Goal: Transaction & Acquisition: Purchase product/service

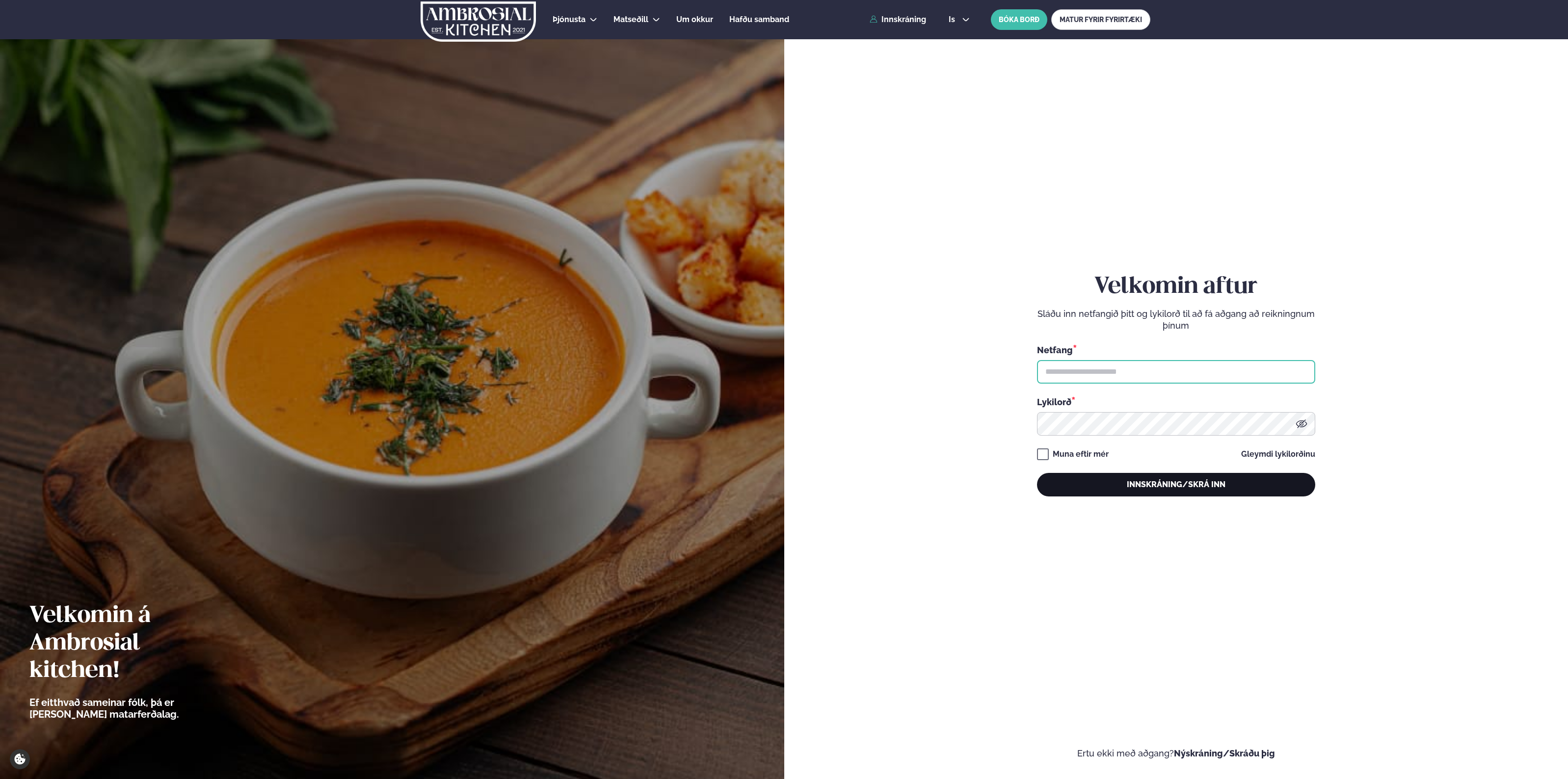
type input "**********"
click at [1114, 487] on button "Innskráning/Skrá inn" at bounding box center [1176, 484] width 278 height 24
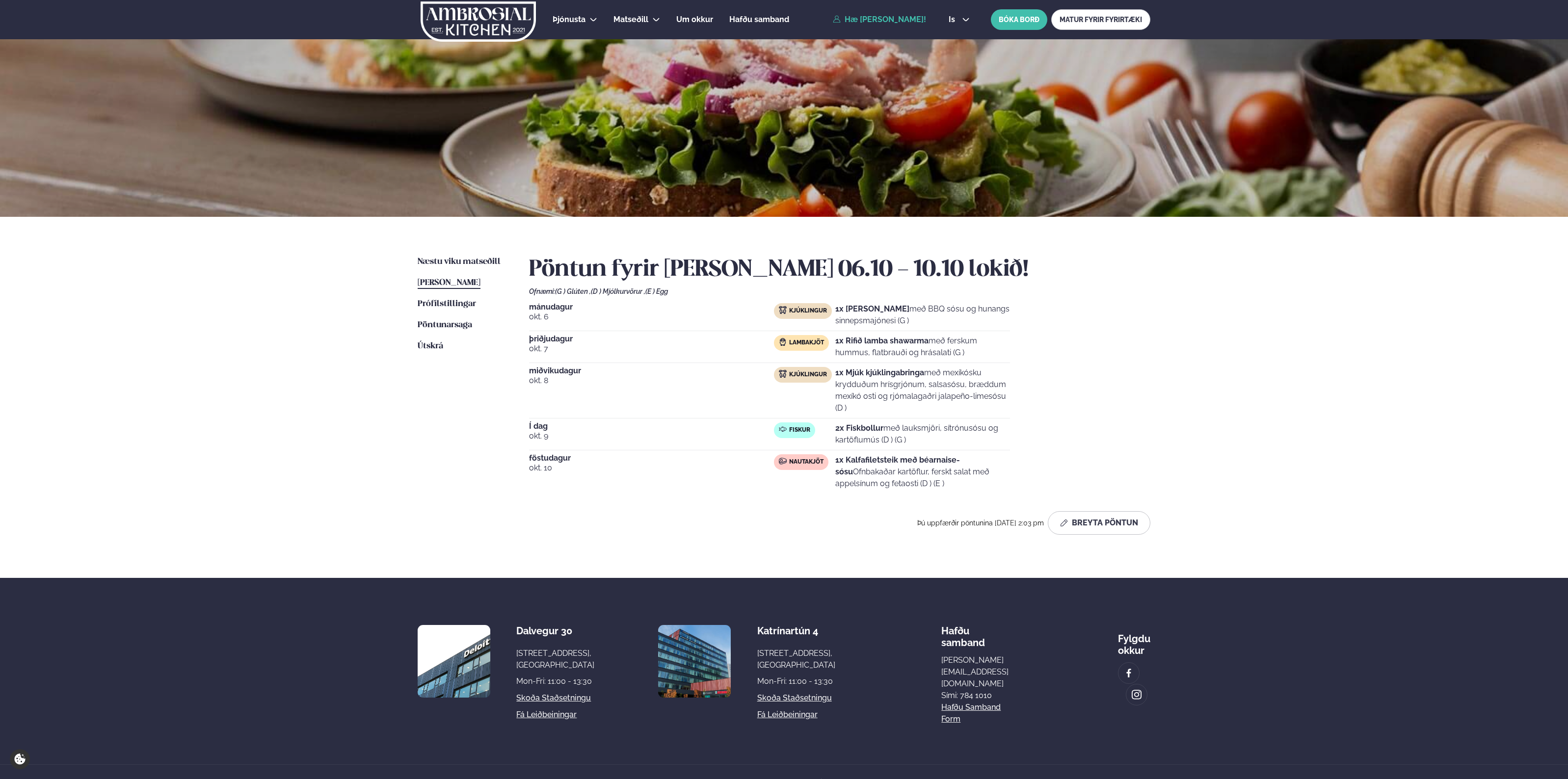
drag, startPoint x: 1136, startPoint y: 469, endPoint x: 1167, endPoint y: 365, distance: 108.5
click at [1155, 426] on div "Næstu [PERSON_NAME] matseðill Næsta vika [PERSON_NAME] matseðill [PERSON_NAME] …" at bounding box center [784, 398] width 792 height 361
click at [1101, 323] on div "[DATE] Kjúklingur 1x Krispí kjúklingavængir með BBQ sósu og hunangs sinnepsmajó…" at bounding box center [840, 398] width 621 height 191
drag, startPoint x: 901, startPoint y: 496, endPoint x: 909, endPoint y: 500, distance: 8.9
click at [906, 500] on div "Pöntun fyrir [PERSON_NAME] 06.10 - 10.10 lokið! Ofnæmi: (G ) Glúten , (D ) Mjól…" at bounding box center [840, 395] width 621 height 279
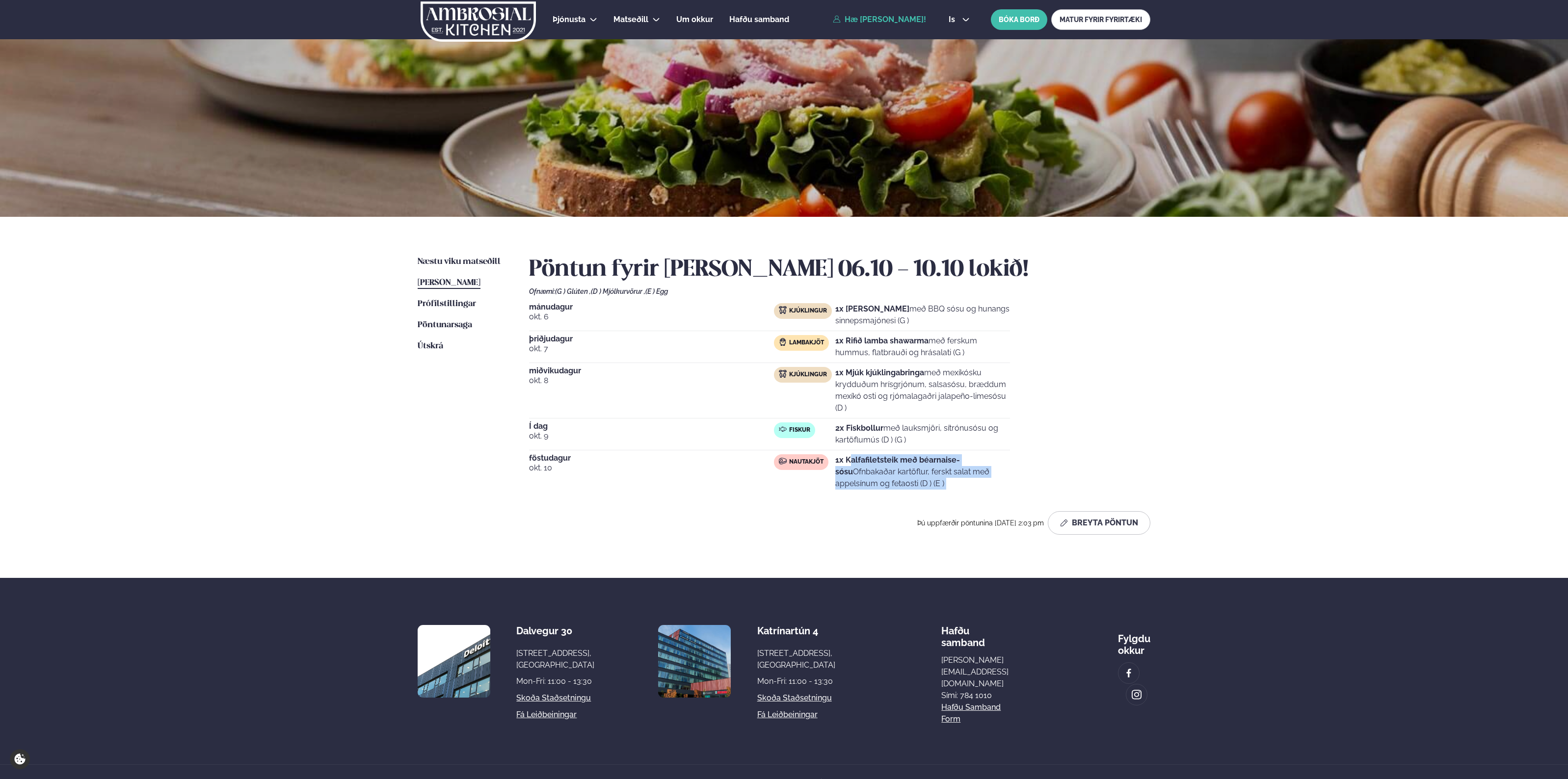
click at [909, 500] on div "Pöntun fyrir [PERSON_NAME] 06.10 - 10.10 lokið! Ofnæmi: (G ) Glúten , (D ) Mjól…" at bounding box center [840, 395] width 621 height 279
drag, startPoint x: 909, startPoint y: 490, endPoint x: 913, endPoint y: 462, distance: 28.3
click at [913, 466] on div "[DATE] Nautakjöt 1x Kalfafiletsteik með béarnaise-sósu Ofnbakaðar kartöflur, fe…" at bounding box center [770, 474] width 481 height 39
click at [916, 440] on p "2x Fiskbollur með lauksmjöri, sítrónusósu og kartöflumús (D ) (G )" at bounding box center [923, 434] width 175 height 24
drag, startPoint x: 916, startPoint y: 440, endPoint x: 961, endPoint y: 481, distance: 60.9
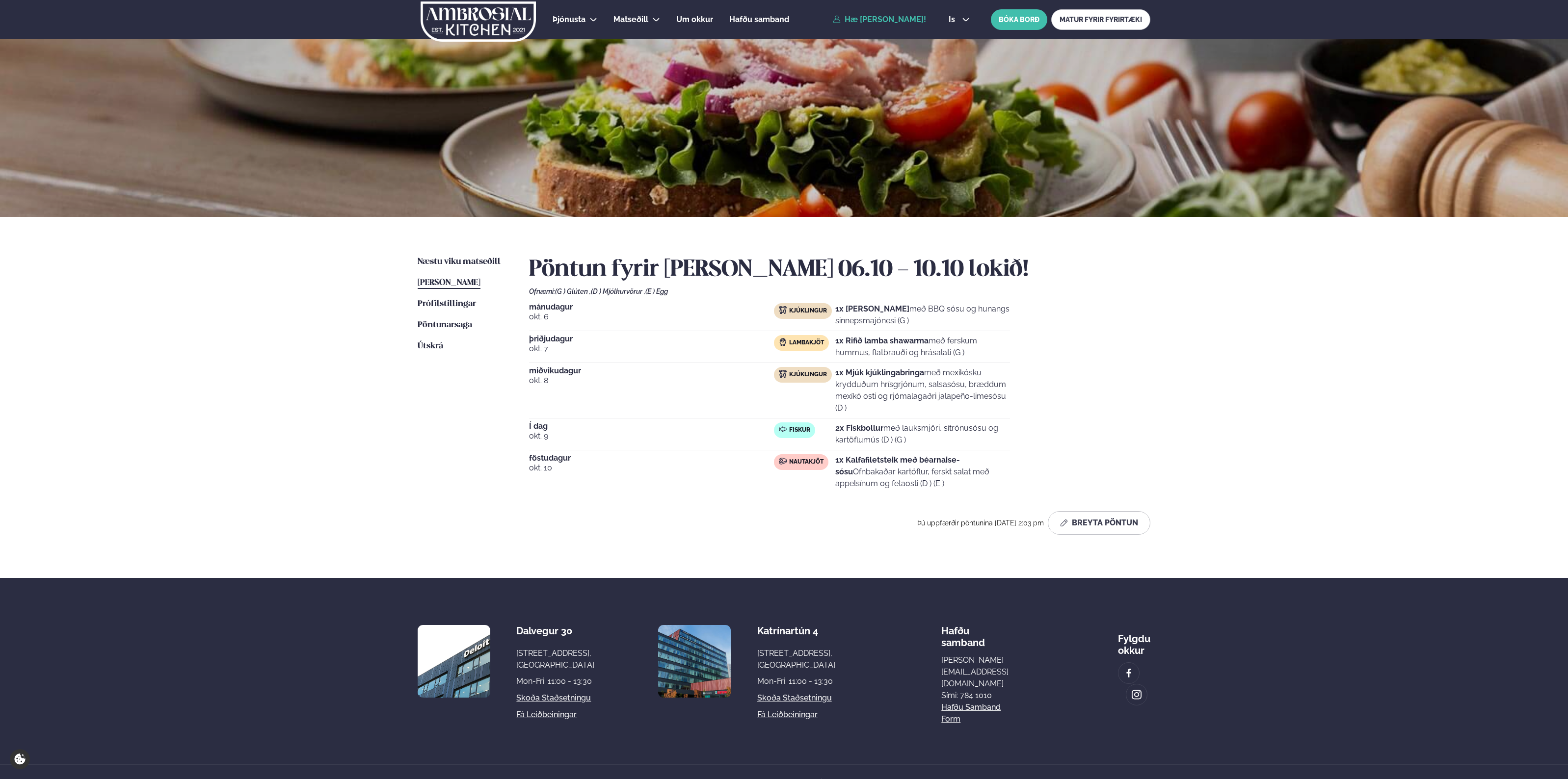
click at [961, 481] on div "[DATE] Kjúklingur 1x Krispí kjúklingavængir með BBQ sósu og hunangs sinnepsmajó…" at bounding box center [840, 398] width 621 height 191
click at [961, 481] on p "1x Kalfafiletsteik með béarnaise-sósu Ofnbakaðar kartöflur, ferskt salat með ap…" at bounding box center [923, 472] width 175 height 36
click at [1114, 518] on button "Breyta Pöntun" at bounding box center [1099, 522] width 103 height 24
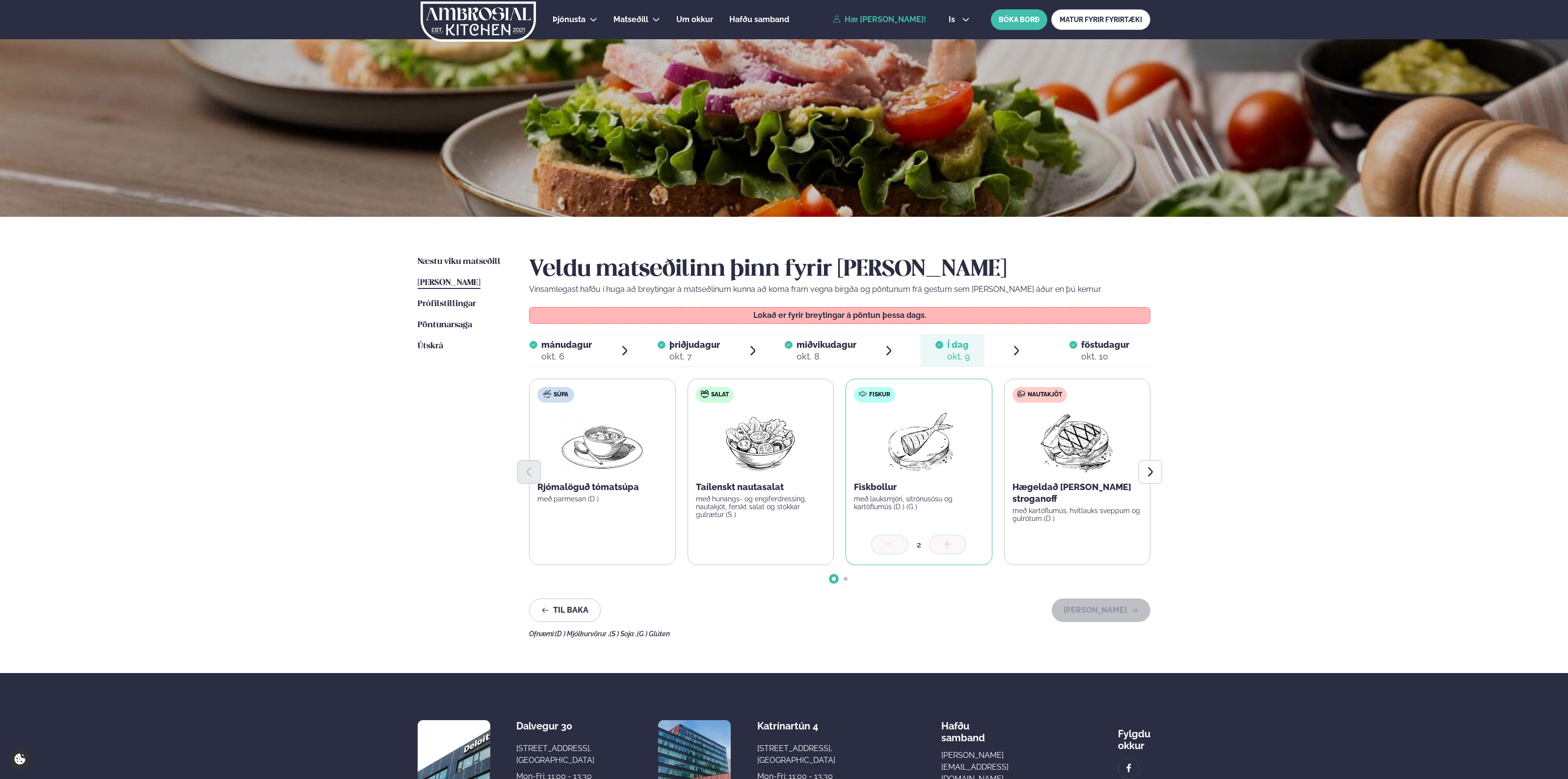
click at [1105, 330] on div "Veldu matseðilinn þinn fyrir [PERSON_NAME] Vinsamlegast hafðu í huga að breytin…" at bounding box center [840, 446] width 621 height 382
click at [1116, 355] on div "okt. 10" at bounding box center [1105, 357] width 48 height 12
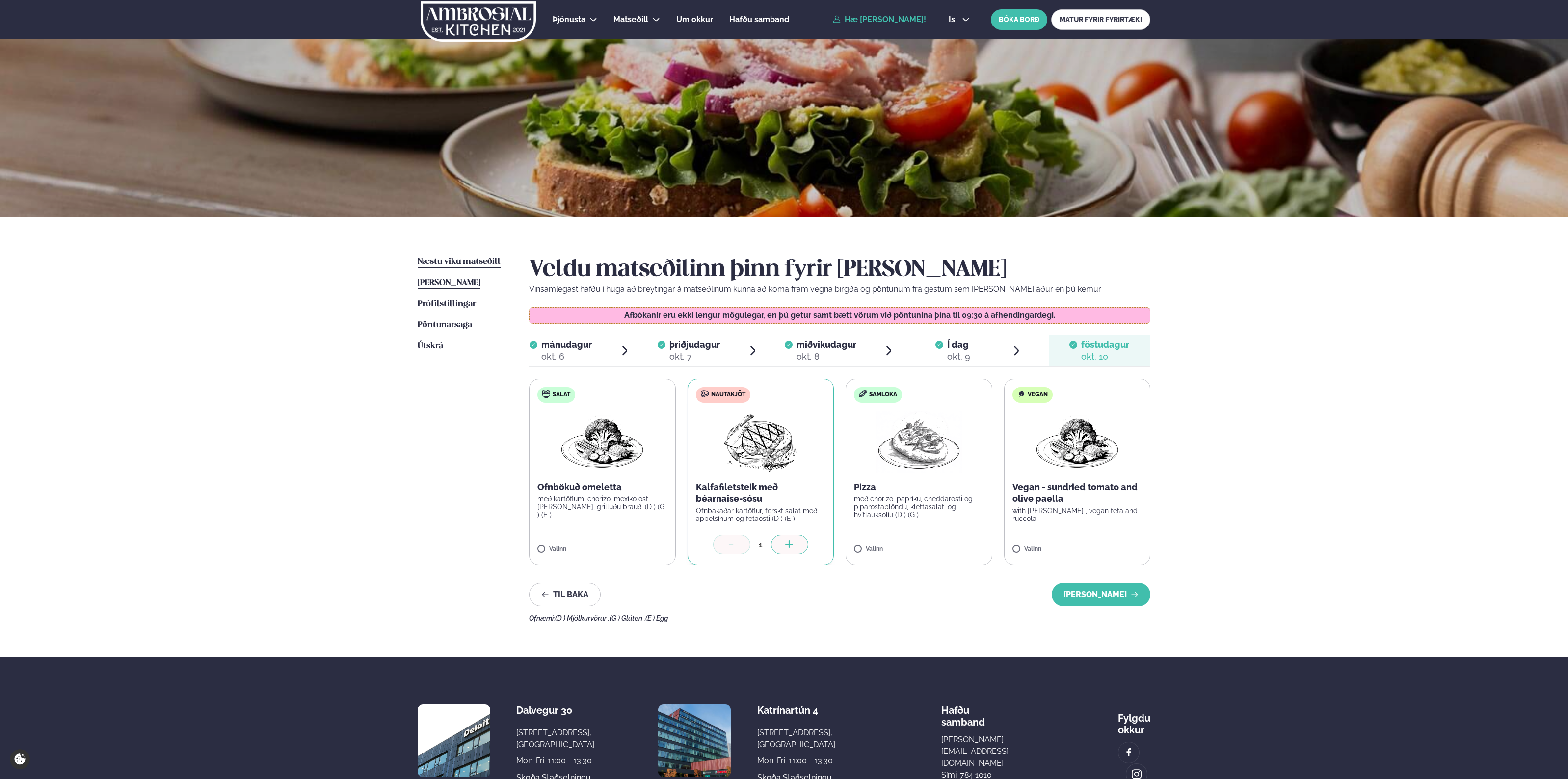
click at [479, 263] on span "Næstu viku matseðill" at bounding box center [459, 261] width 83 height 8
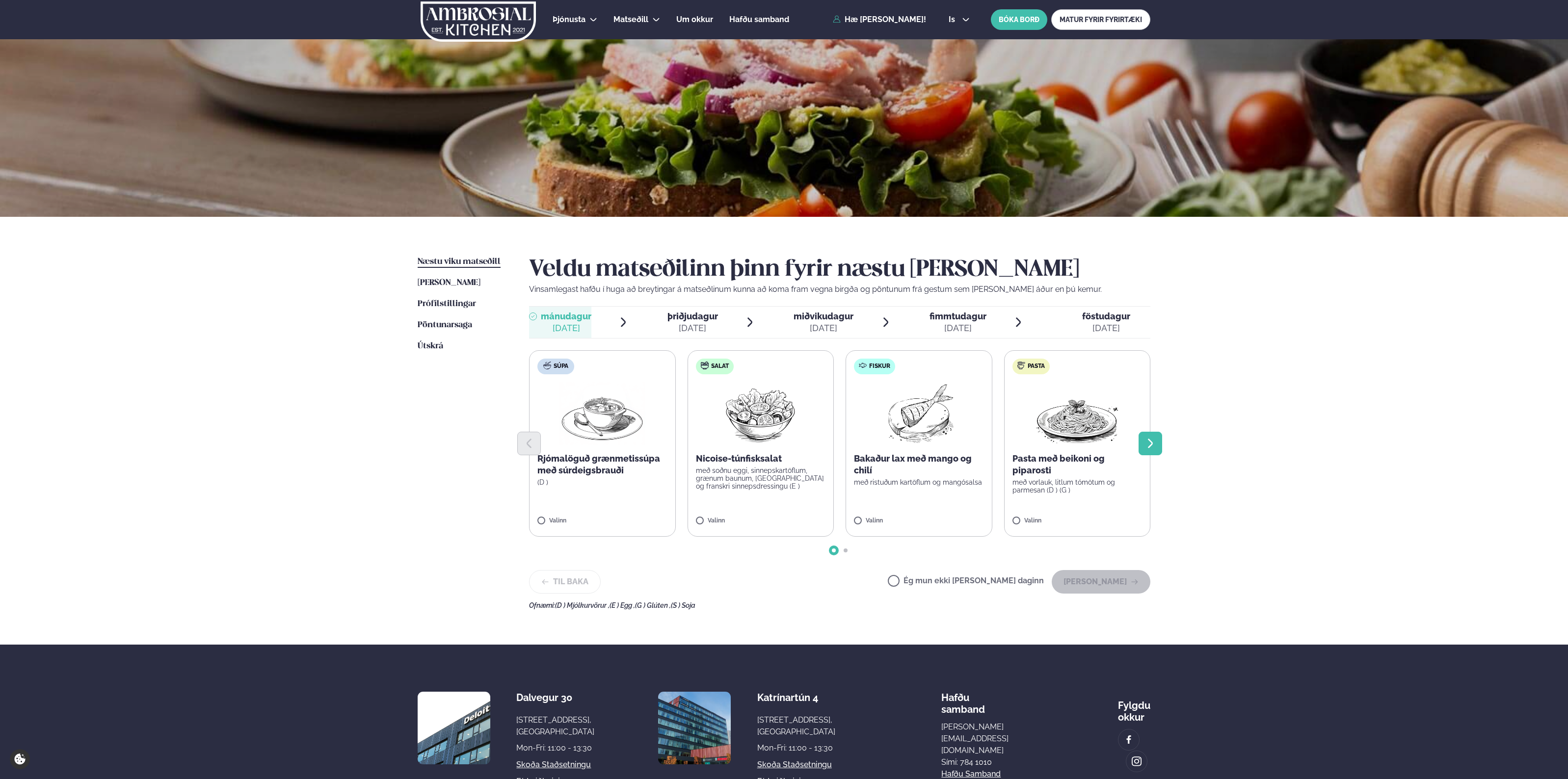
click at [1156, 449] on icon "Next slide" at bounding box center [1151, 443] width 12 height 12
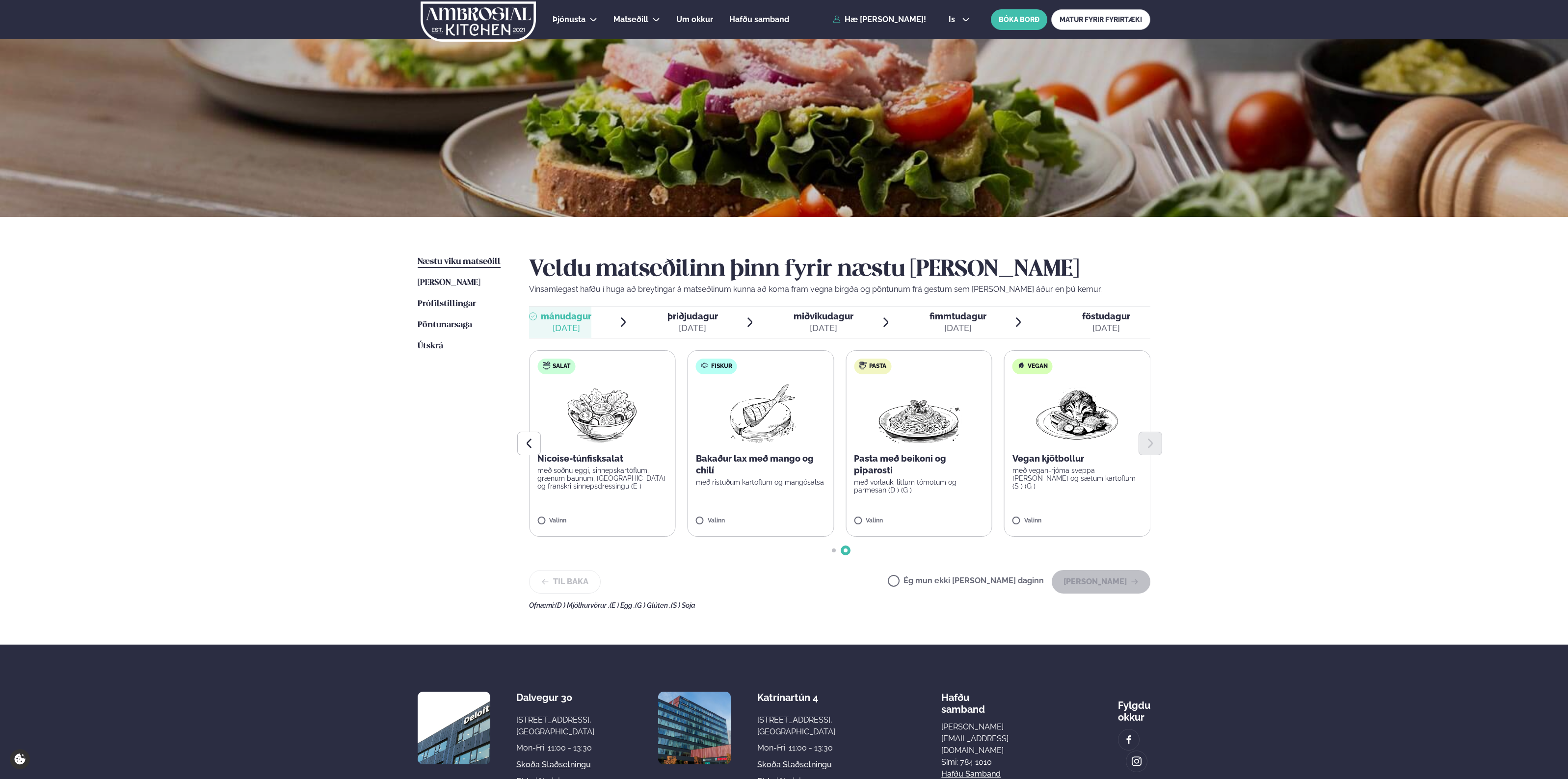
click at [706, 314] on span "þriðjudagur" at bounding box center [693, 317] width 51 height 11
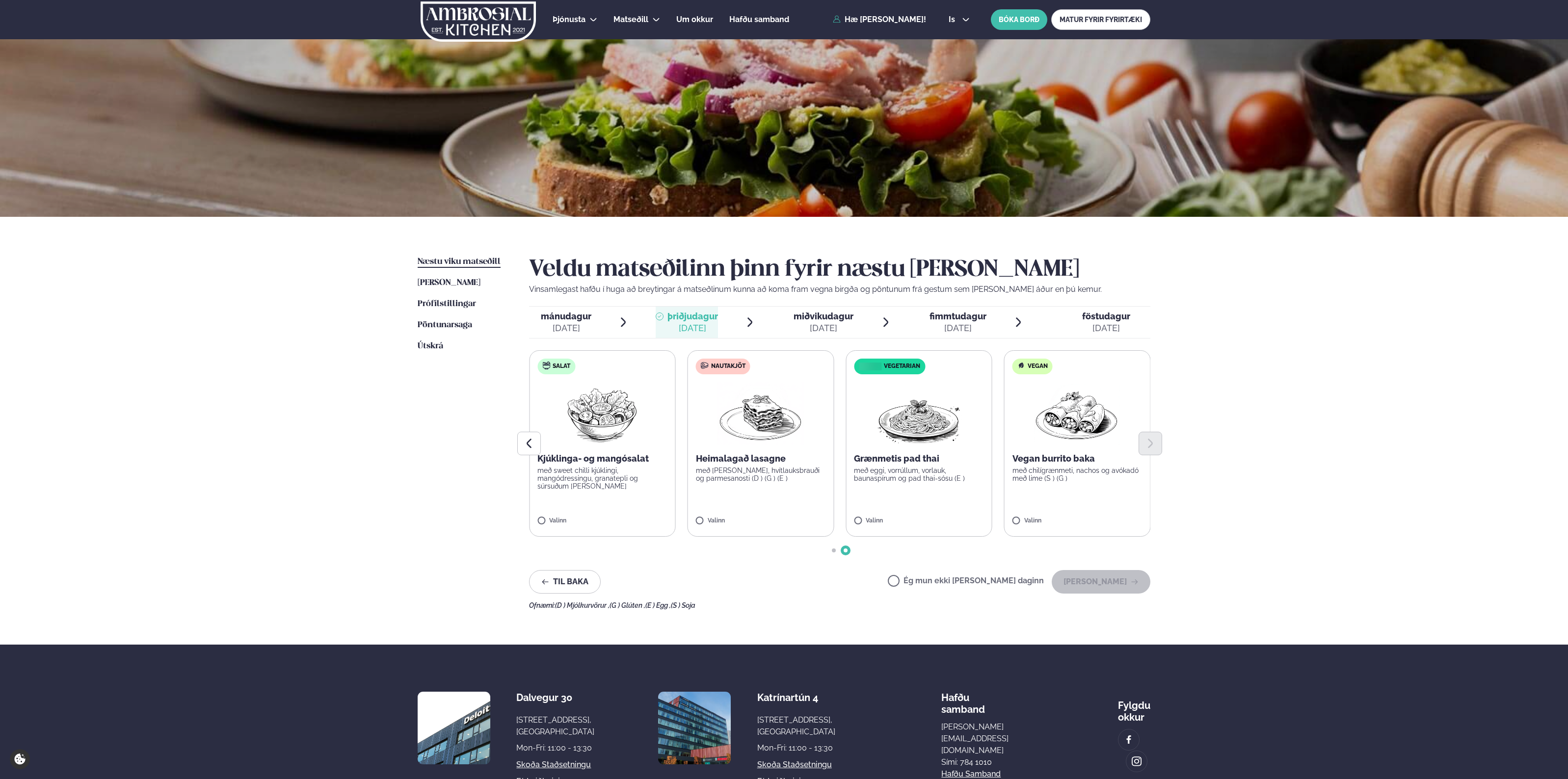
click at [1162, 447] on div "Næstu [PERSON_NAME] matseðill Næsta vika [PERSON_NAME] matseðill [PERSON_NAME] …" at bounding box center [784, 430] width 792 height 427
drag, startPoint x: 834, startPoint y: 304, endPoint x: 839, endPoint y: 320, distance: 16.8
click at [834, 304] on div "Veldu matseðilinn þinn fyrir næstu [PERSON_NAME] Vinsamlegast hafðu í huga að b…" at bounding box center [840, 432] width 621 height 353
click at [839, 320] on span "miðvikudagur" at bounding box center [824, 317] width 60 height 11
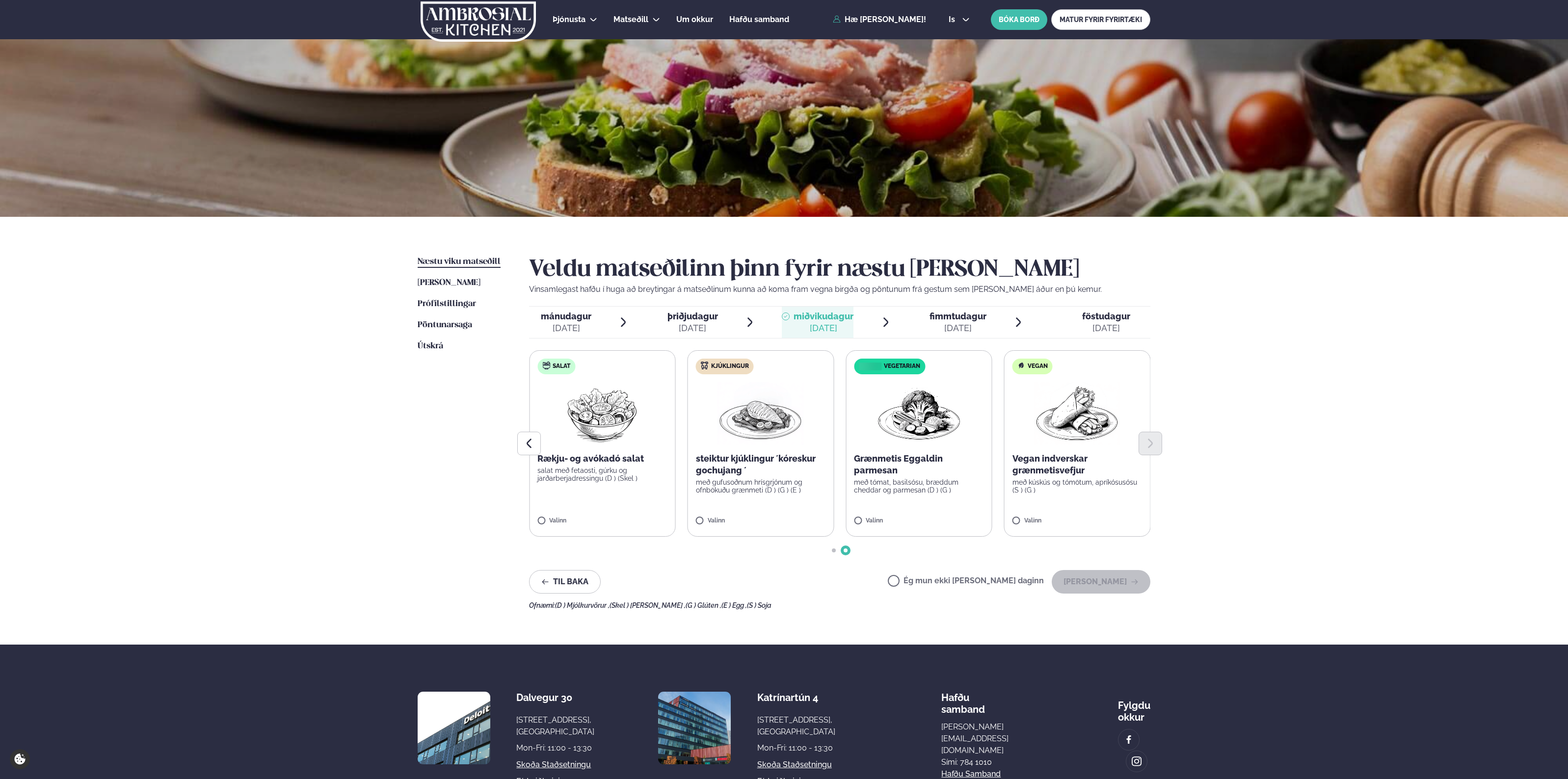
click at [831, 548] on div at bounding box center [840, 550] width 621 height 4
click at [832, 550] on span "Go to slide 1" at bounding box center [833, 550] width 4 height 4
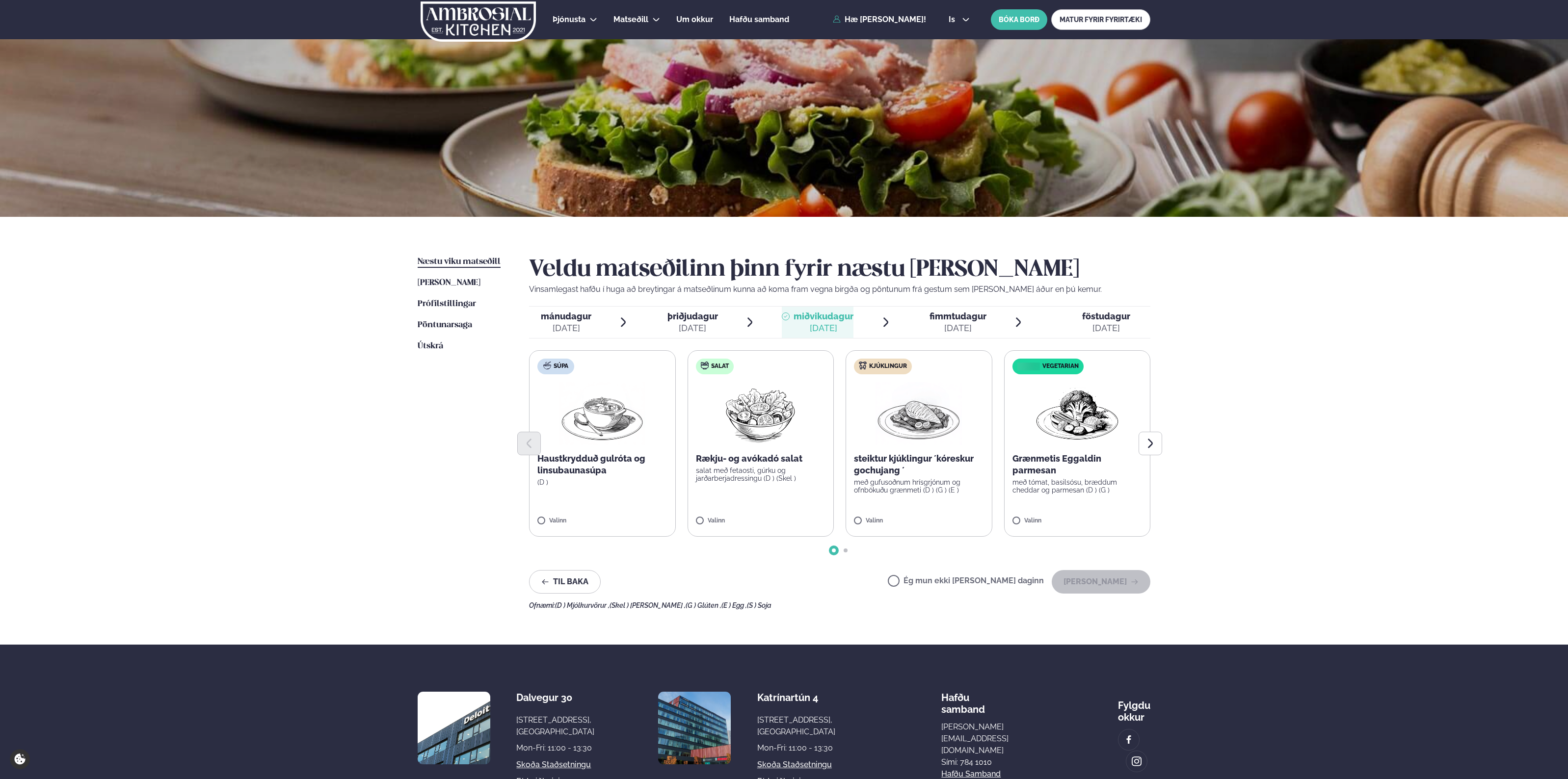
click at [982, 329] on div "[DATE]" at bounding box center [958, 329] width 57 height 12
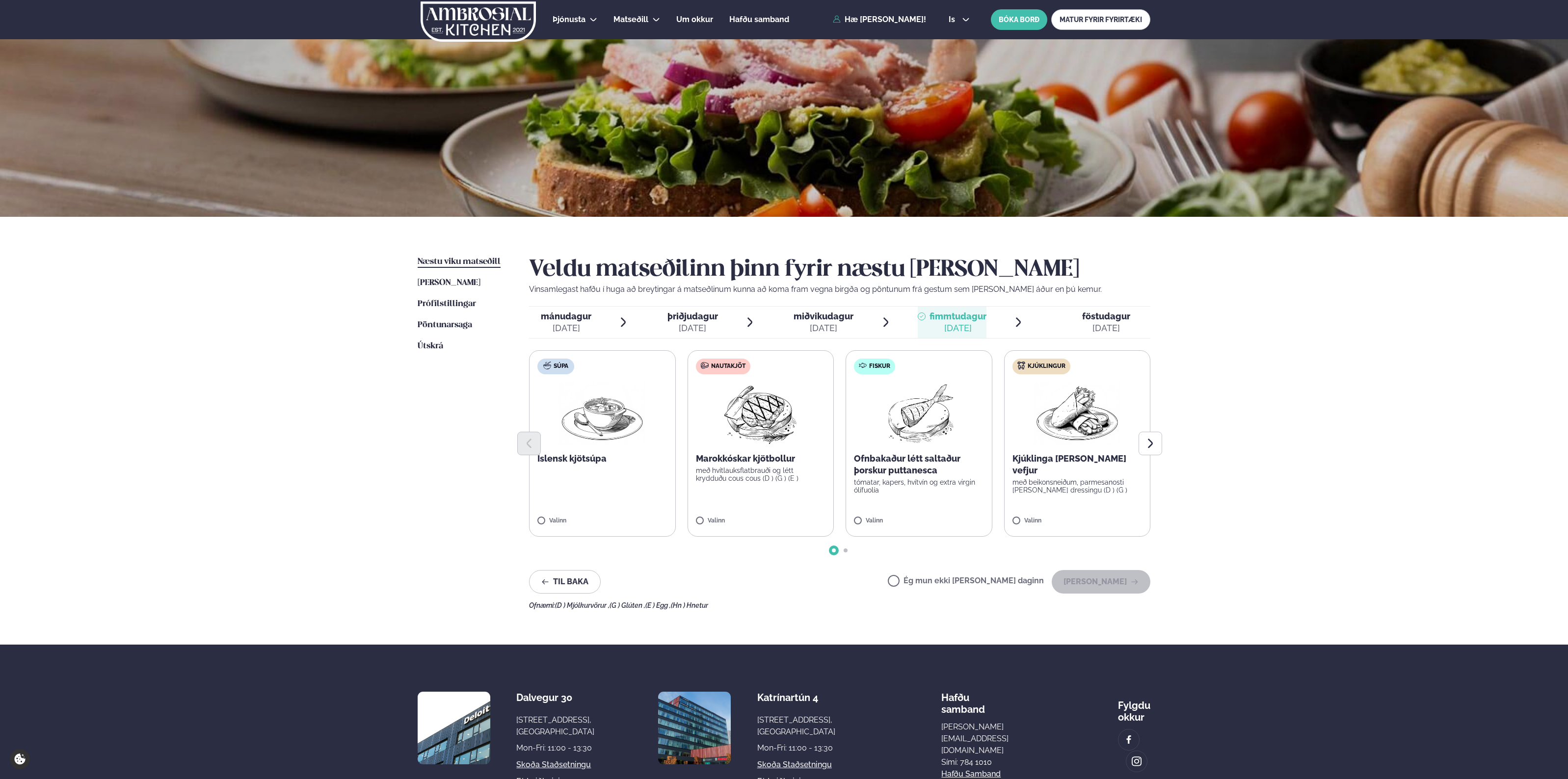
click at [847, 554] on div "Veldu matseðilinn þinn fyrir næstu [PERSON_NAME] Vinsamlegast hafðu í huga að b…" at bounding box center [840, 432] width 621 height 353
click at [849, 550] on div at bounding box center [840, 550] width 621 height 4
click at [852, 551] on div at bounding box center [840, 550] width 621 height 4
click at [847, 554] on div "Veldu matseðilinn þinn fyrir næstu [PERSON_NAME] Vinsamlegast hafðu í huga að b…" at bounding box center [840, 432] width 621 height 353
click at [844, 550] on span "Go to slide 2" at bounding box center [846, 550] width 4 height 4
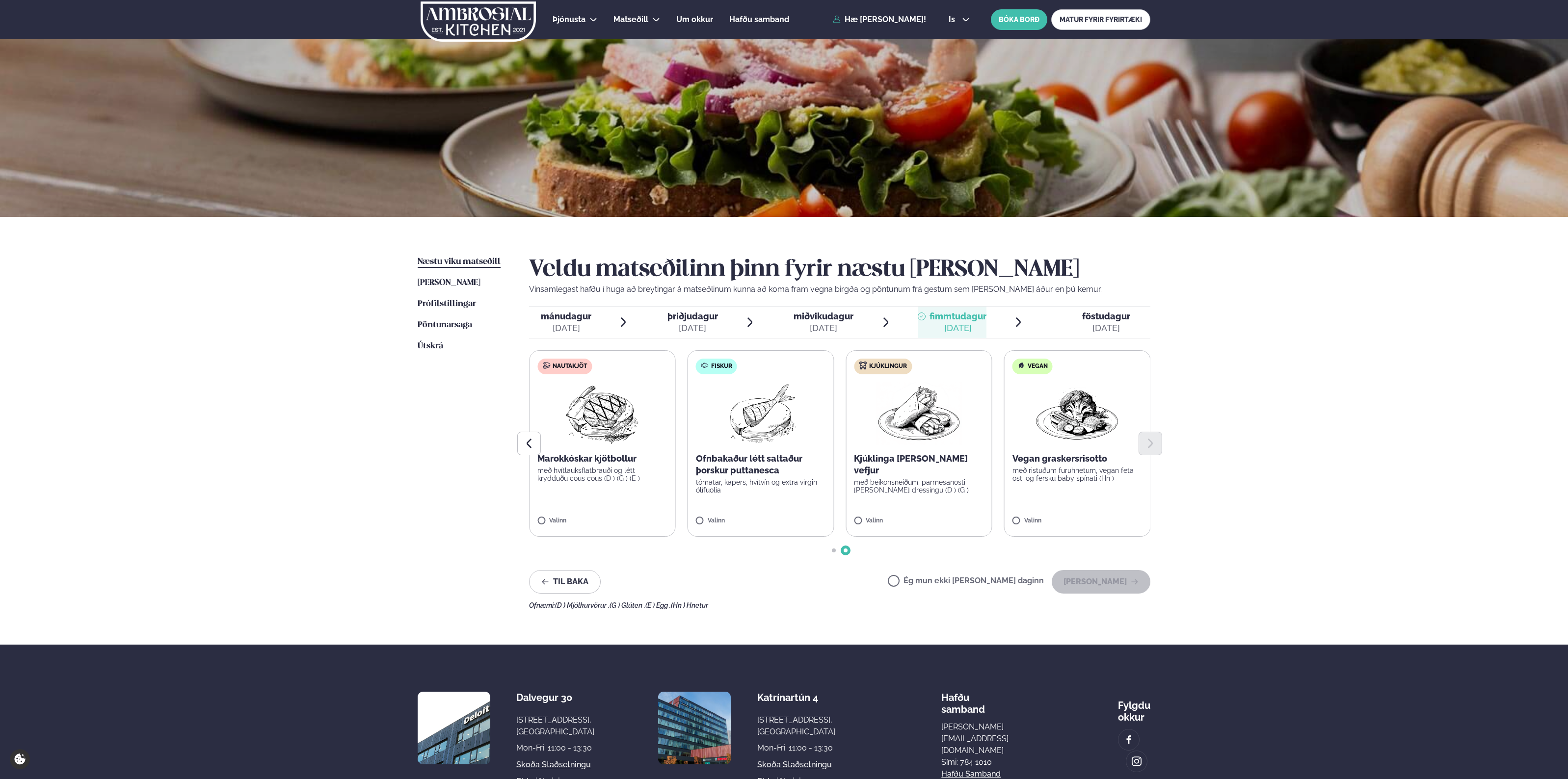
click at [1101, 323] on div "[DATE]" at bounding box center [1106, 329] width 48 height 12
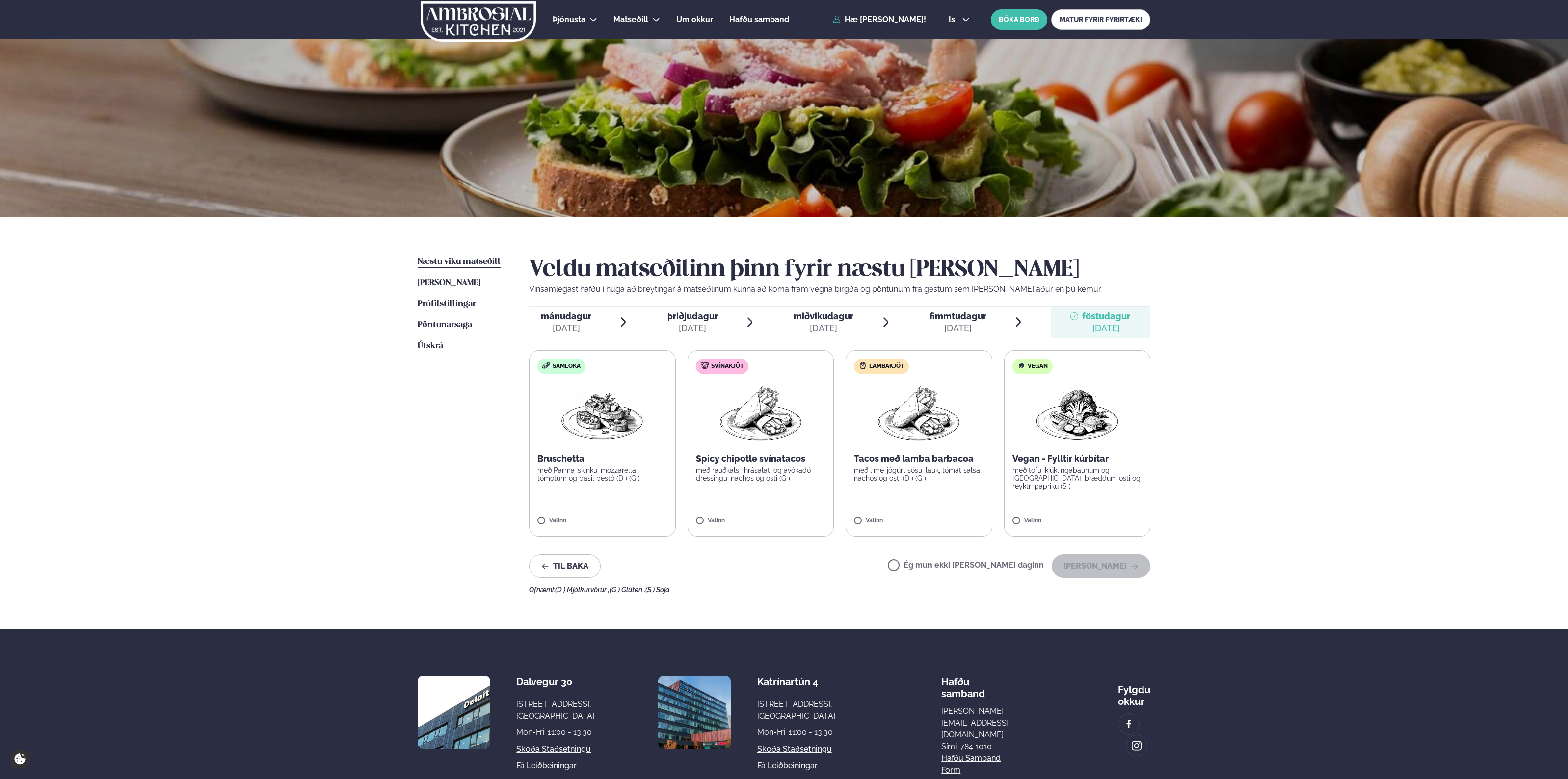
click at [562, 308] on span "mánudagur mán. [DATE]" at bounding box center [561, 322] width 62 height 31
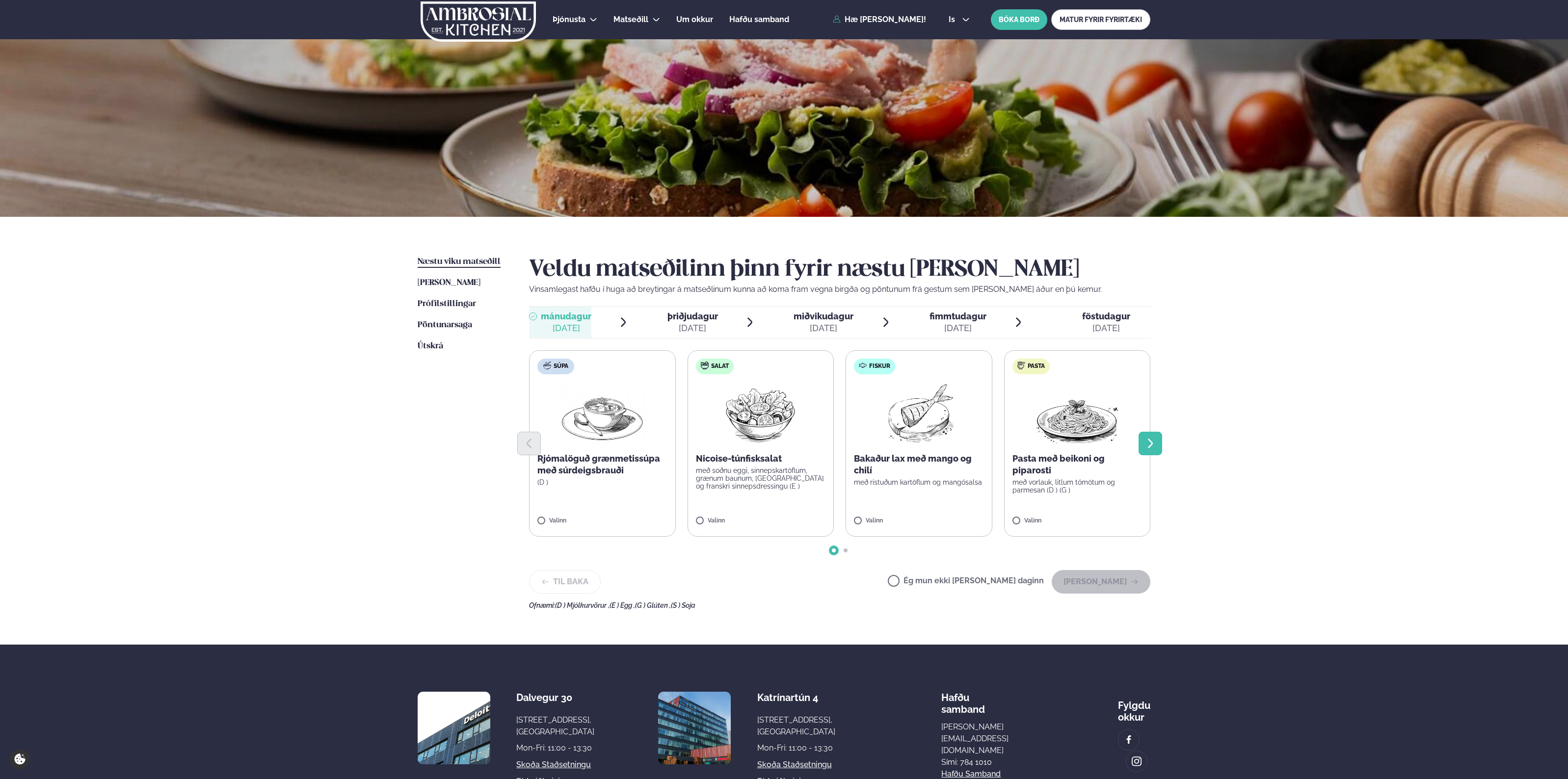
click at [1156, 447] on icon "Next slide" at bounding box center [1151, 443] width 12 height 12
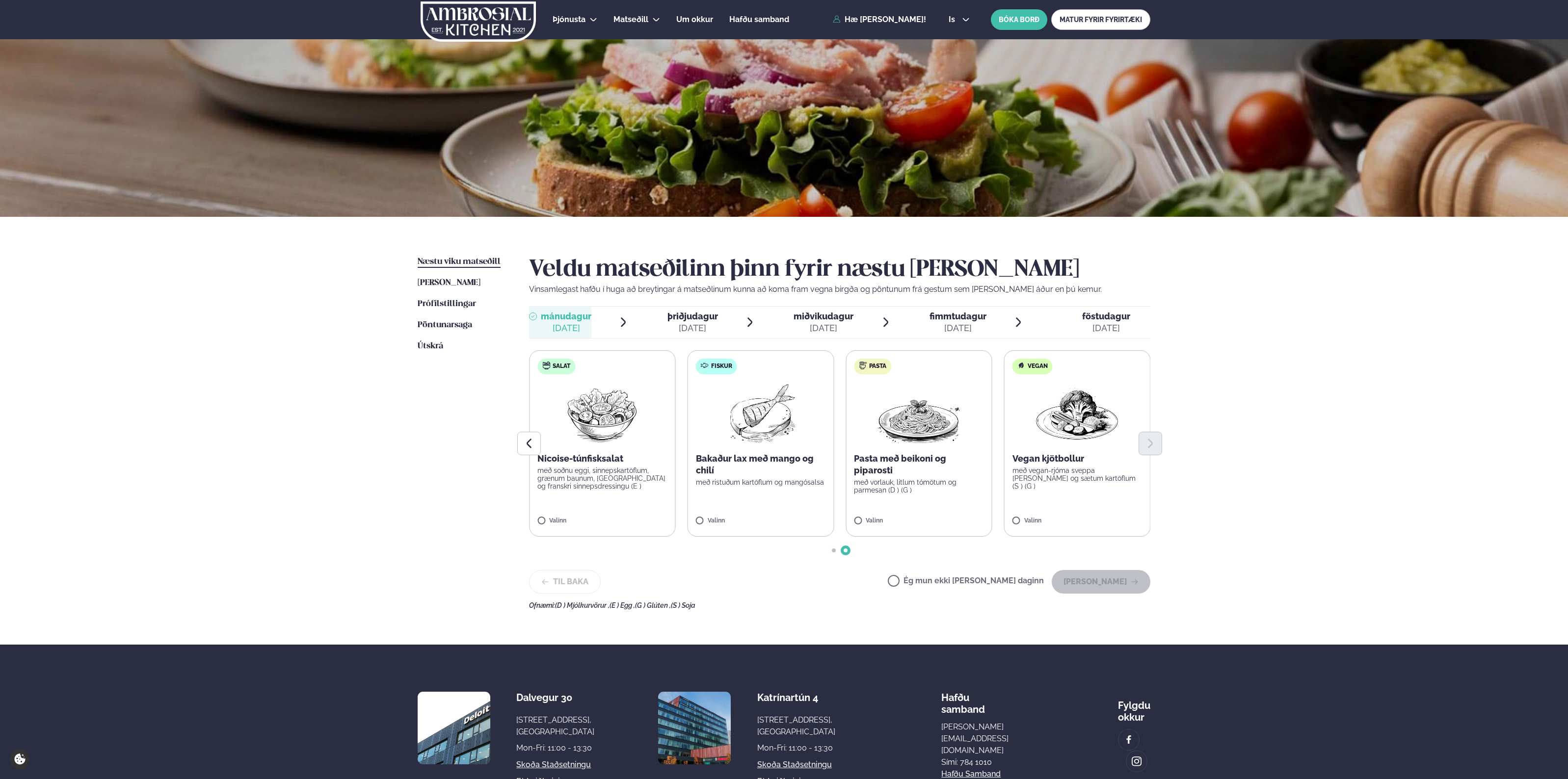
click at [1297, 481] on div "Þjónusta Hádegismatur fyrir fyrirtæki Fyrirtækja veitingar Einkapartý Matseðill…" at bounding box center [784, 434] width 1568 height 867
click at [528, 444] on icon "Previous slide" at bounding box center [529, 443] width 5 height 9
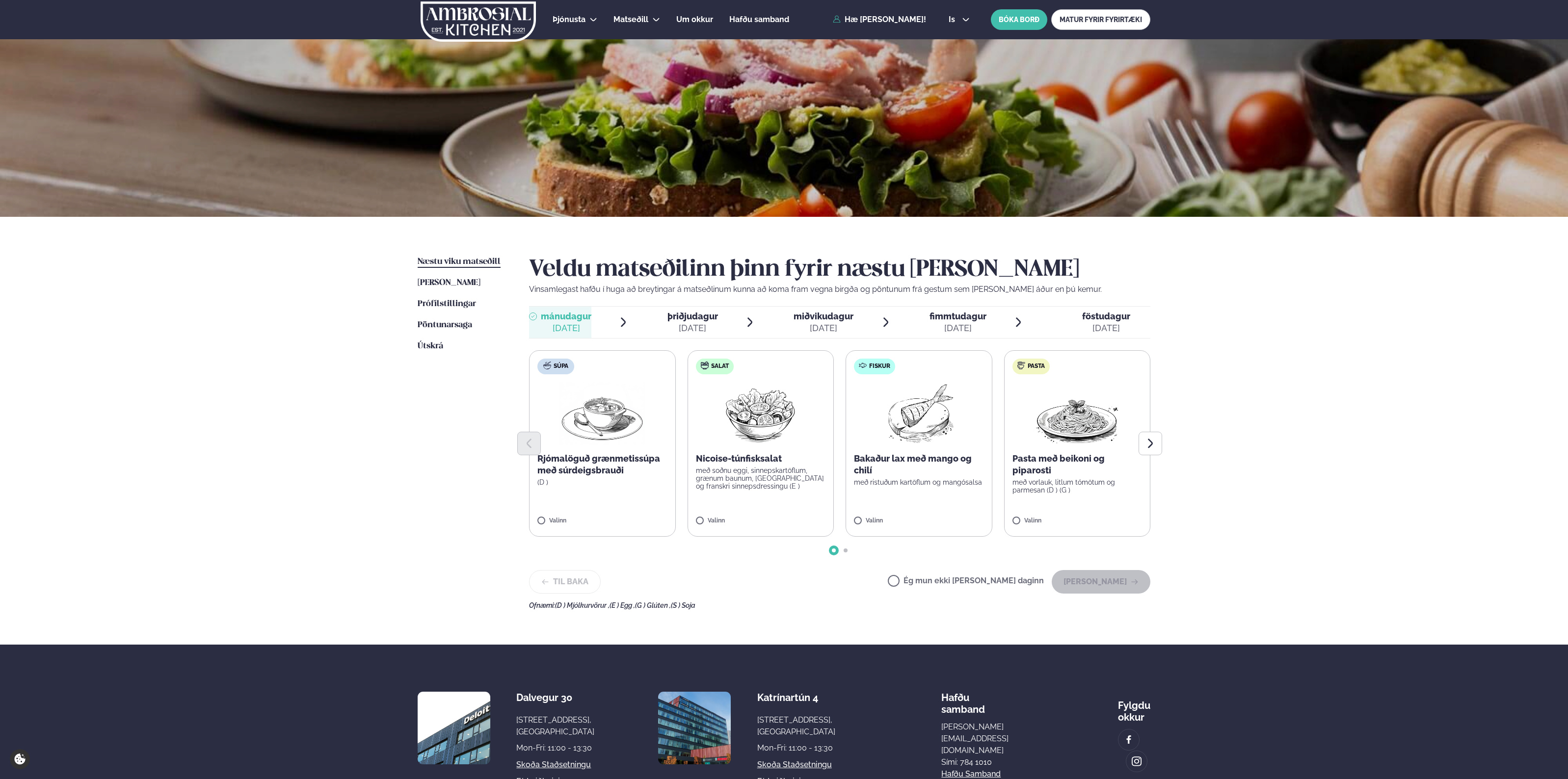
click at [459, 468] on ul "Næstu [PERSON_NAME] matseðill Næsta vika [PERSON_NAME] matseðill [PERSON_NAME] …" at bounding box center [463, 432] width 92 height 353
click at [461, 468] on ul "Næstu [PERSON_NAME] matseðill Næsta vika [PERSON_NAME] matseðill [PERSON_NAME] …" at bounding box center [463, 432] width 92 height 353
click at [454, 465] on ul "Næstu [PERSON_NAME] matseðill Næsta vika [PERSON_NAME] matseðill [PERSON_NAME] …" at bounding box center [463, 432] width 92 height 353
click at [466, 266] on link "Næstu [PERSON_NAME] matseðill Næsta vika" at bounding box center [459, 262] width 83 height 12
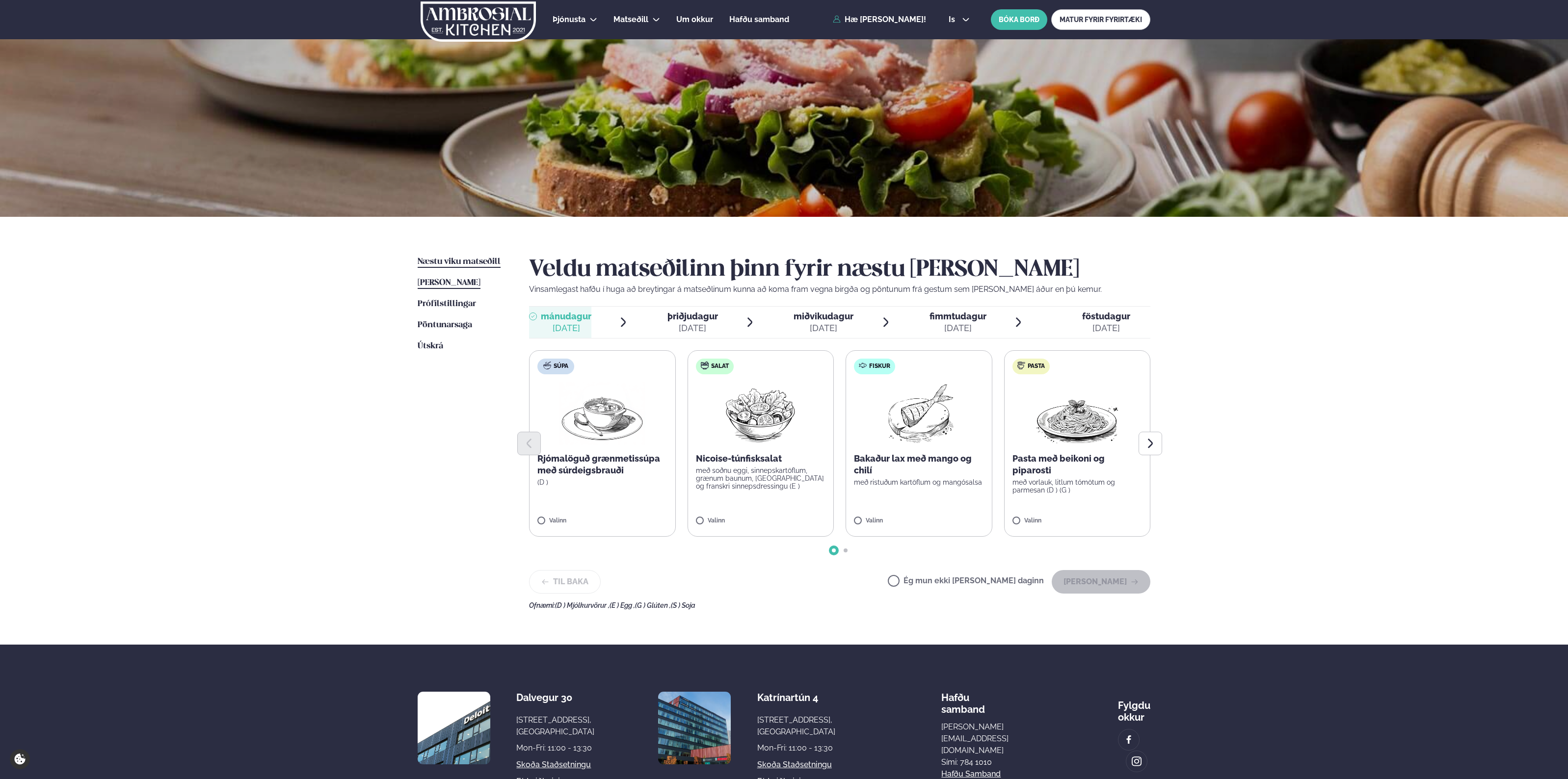
click at [466, 282] on span "[PERSON_NAME]" at bounding box center [449, 282] width 63 height 8
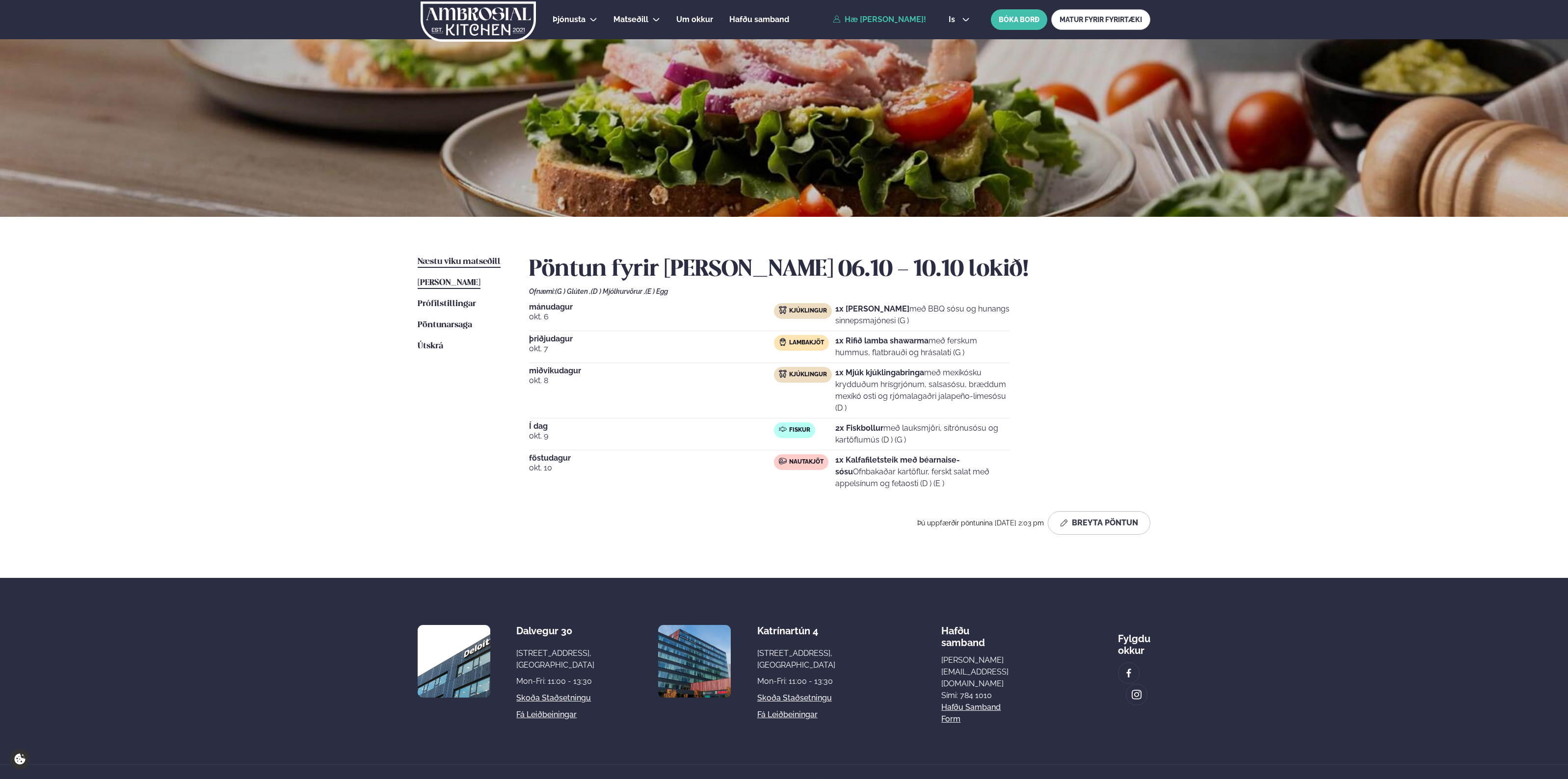
click at [463, 260] on span "Næstu viku matseðill" at bounding box center [459, 261] width 83 height 8
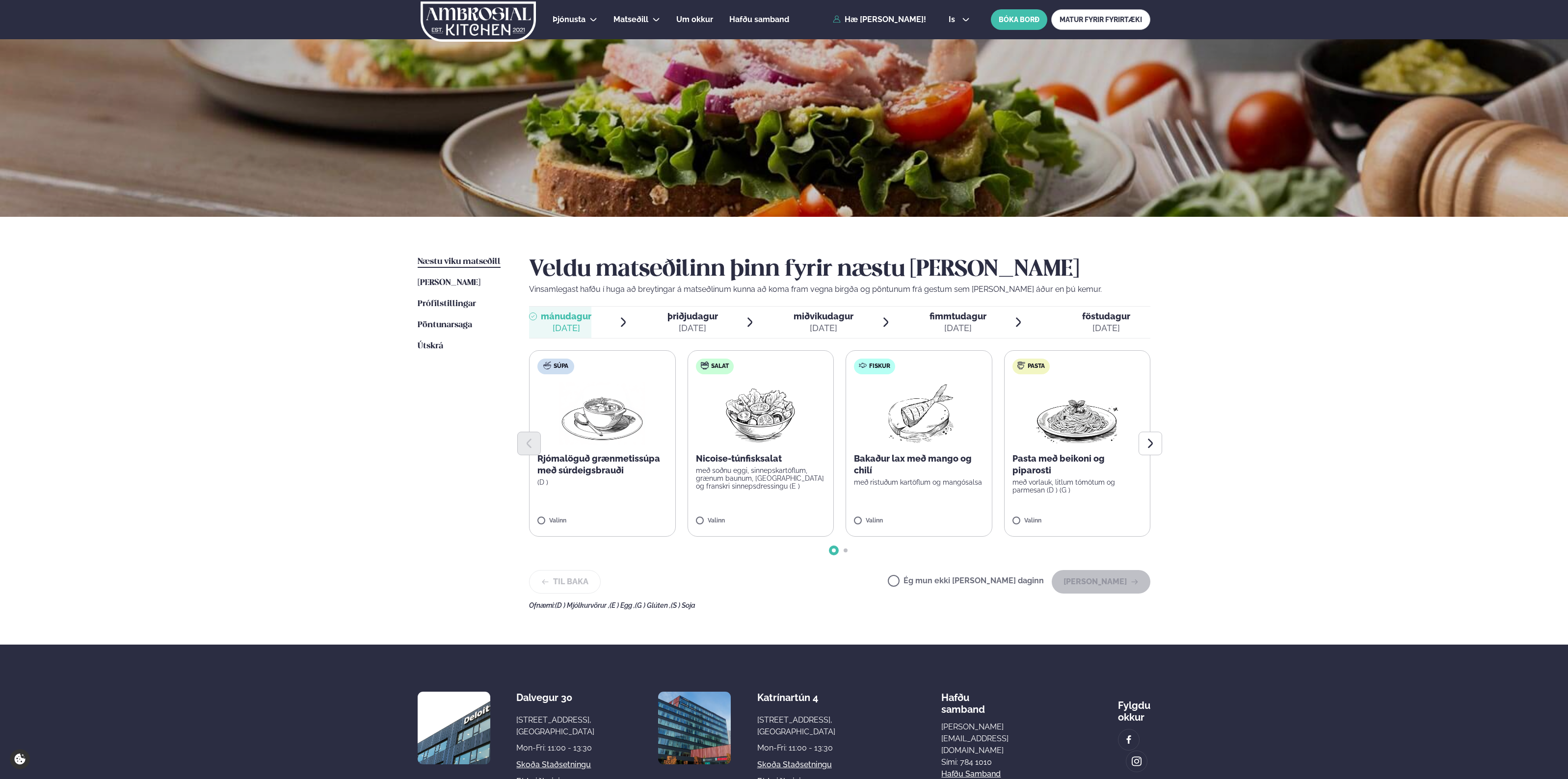
click at [1189, 401] on div "Þjónusta Hádegismatur fyrir fyrirtæki Fyrirtækja veitingar Einkapartý Matseðill…" at bounding box center [784, 434] width 1568 height 867
click at [1428, 528] on div "Þjónusta Hádegismatur fyrir fyrirtæki Fyrirtækja veitingar Einkapartý Matseðill…" at bounding box center [784, 434] width 1568 height 867
click at [1214, 521] on div "Þjónusta Hádegismatur fyrir fyrirtæki Fyrirtækja veitingar Einkapartý Matseðill…" at bounding box center [784, 434] width 1568 height 867
drag, startPoint x: 1427, startPoint y: 563, endPoint x: 1421, endPoint y: 535, distance: 28.6
click at [1427, 561] on div "Þjónusta Hádegismatur fyrir fyrirtæki Fyrirtækja veitingar Einkapartý Matseðill…" at bounding box center [784, 434] width 1568 height 867
